Goal: Information Seeking & Learning: Learn about a topic

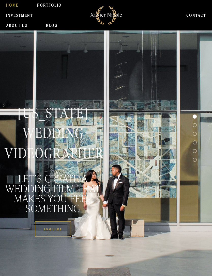
click at [29, 14] on link "INVESTMENT" at bounding box center [19, 15] width 27 height 10
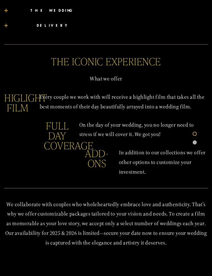
scroll to position [484, 0]
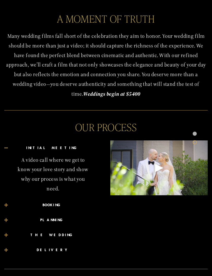
click at [160, 174] on div "Play" at bounding box center [159, 168] width 12 height 12
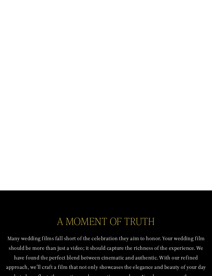
scroll to position [0, 0]
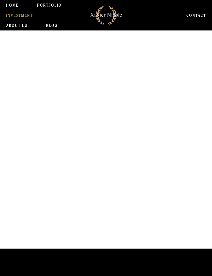
click at [56, 2] on link "PORTFOLIO" at bounding box center [49, 5] width 25 height 10
